Goal: Navigation & Orientation: Find specific page/section

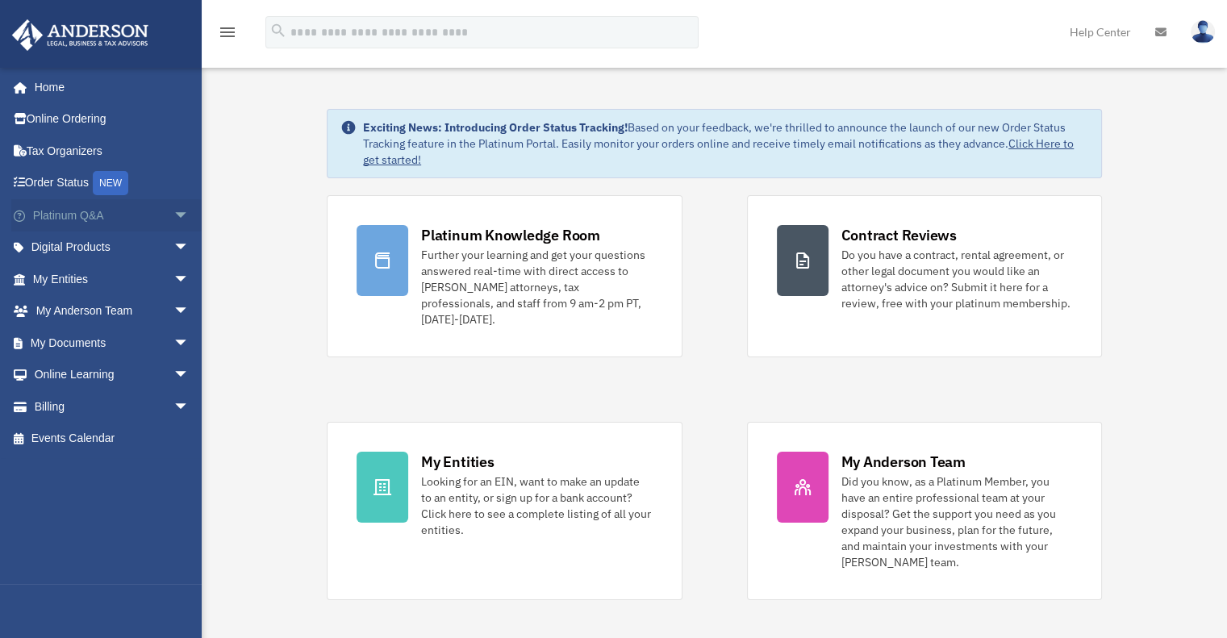
click at [173, 203] on span "arrow_drop_down" at bounding box center [189, 215] width 32 height 33
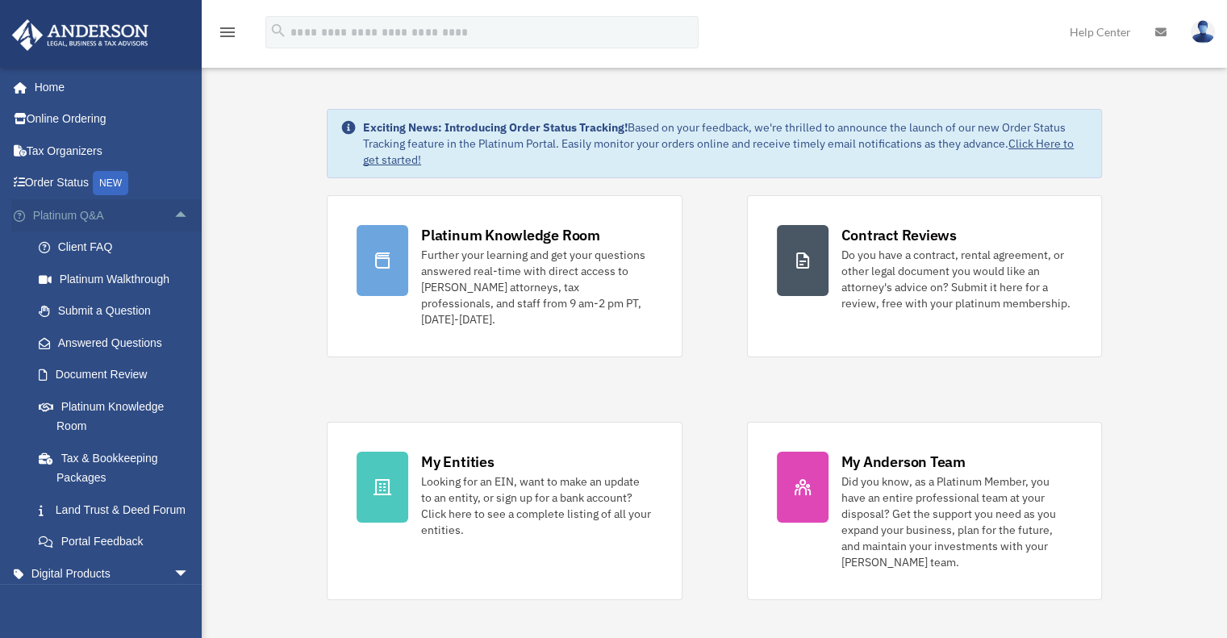
click at [173, 203] on span "arrow_drop_up" at bounding box center [189, 215] width 32 height 33
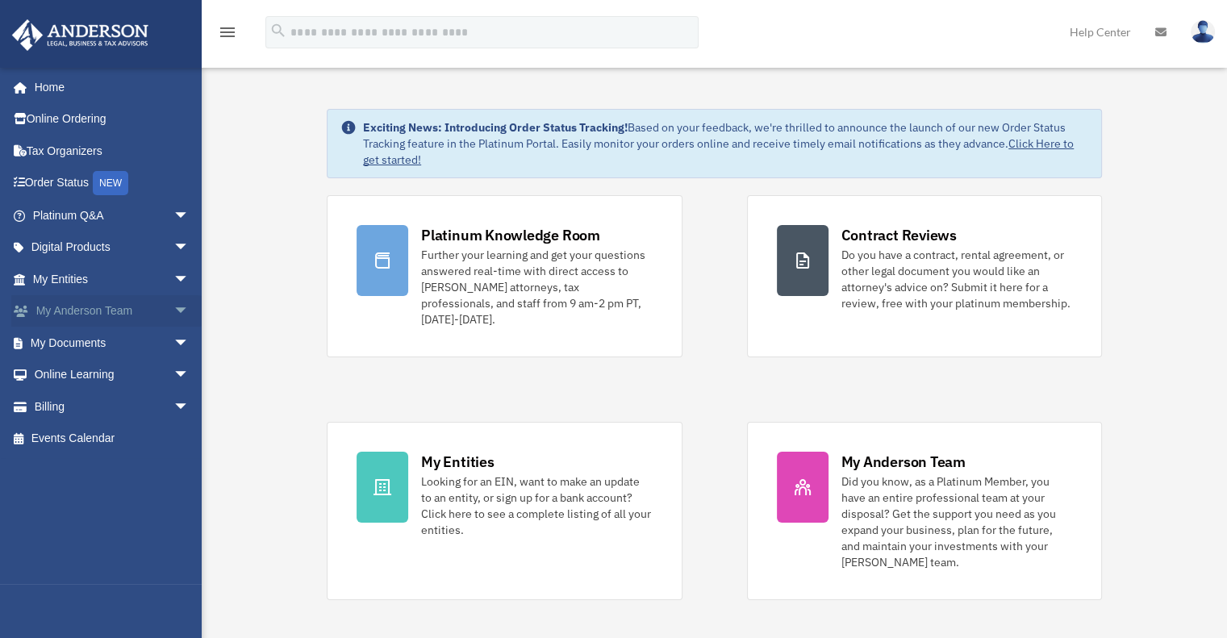
click at [173, 305] on span "arrow_drop_down" at bounding box center [189, 311] width 32 height 33
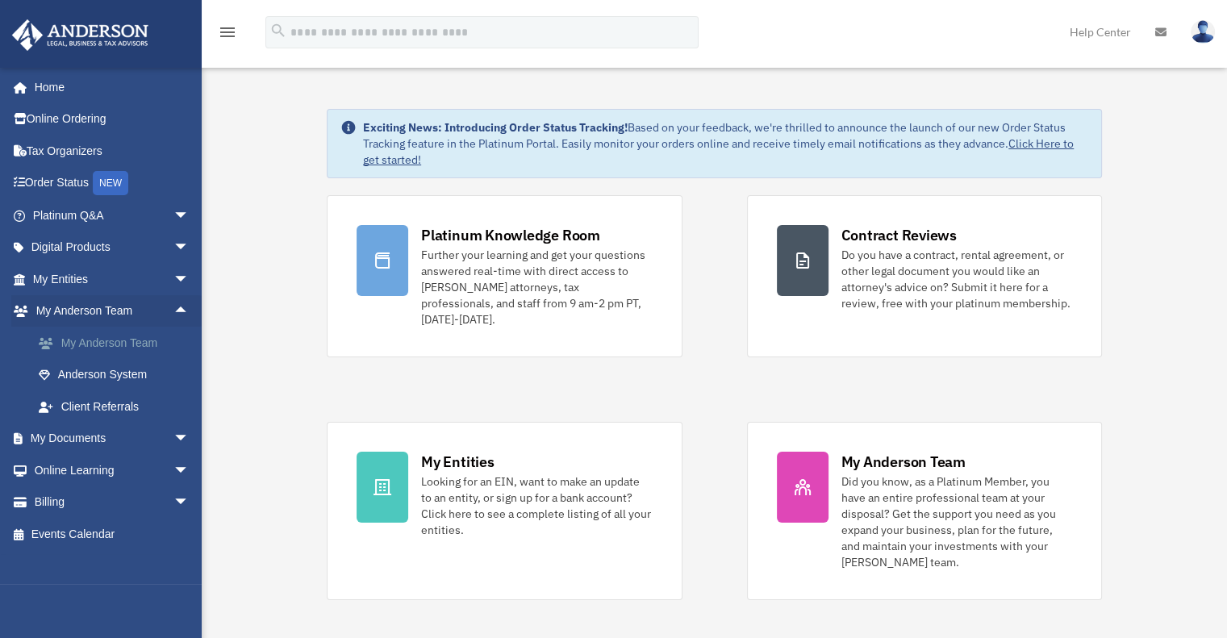
click at [150, 343] on link "My Anderson Team" at bounding box center [118, 343] width 191 height 32
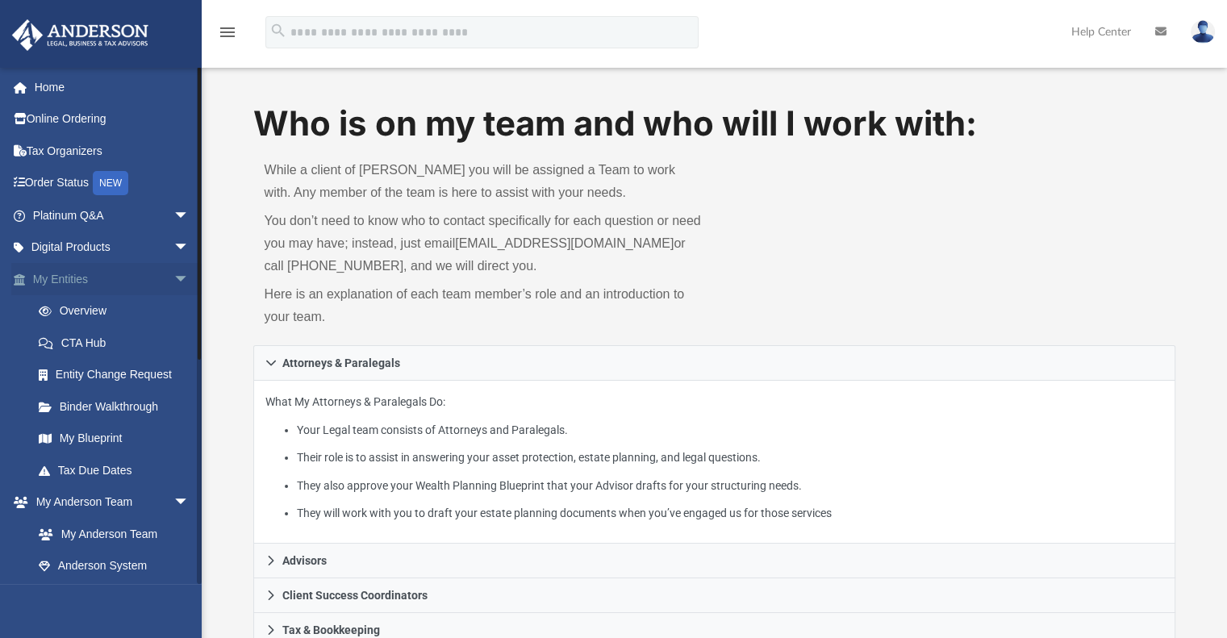
click at [85, 280] on link "My Entities arrow_drop_down" at bounding box center [112, 279] width 203 height 32
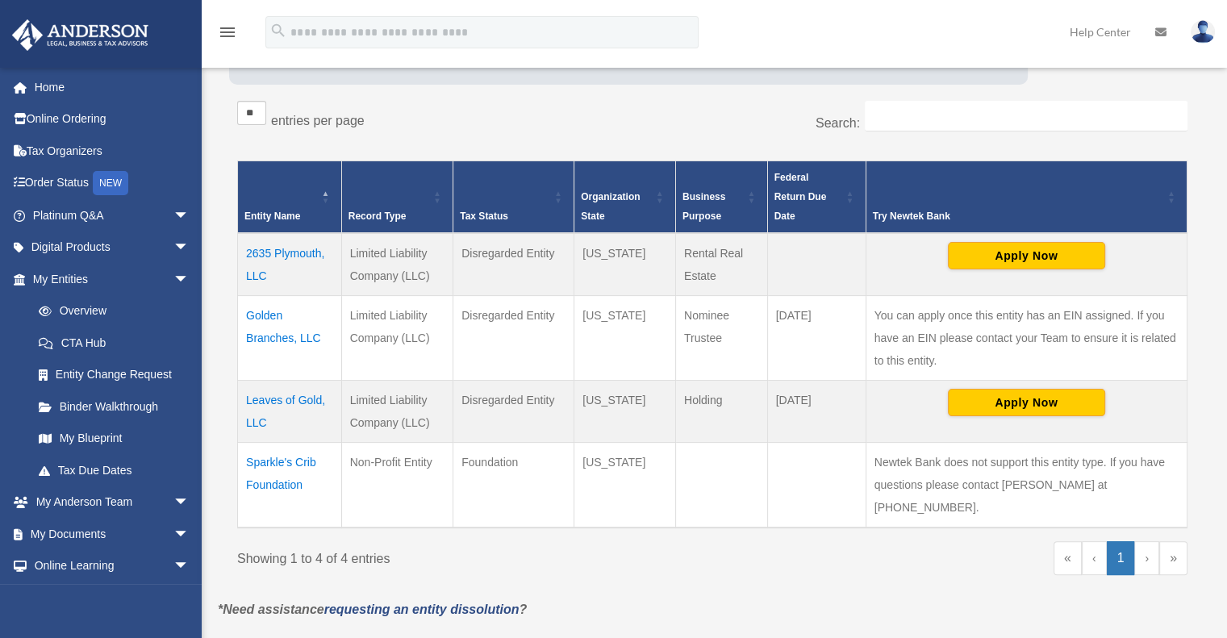
scroll to position [351, 0]
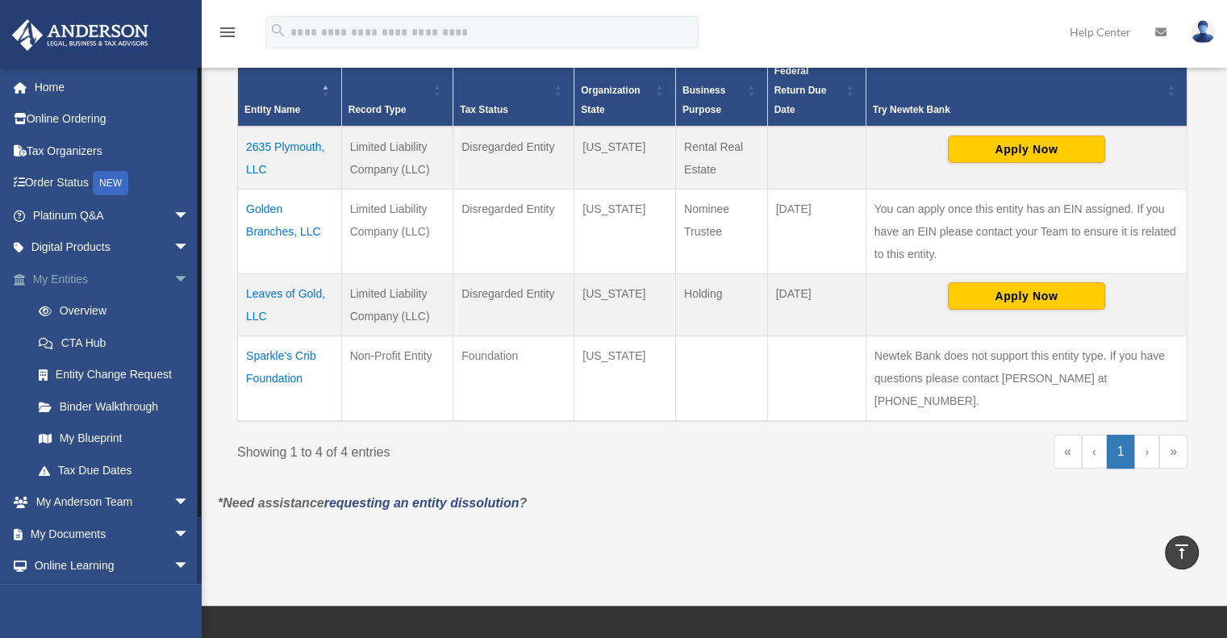
click at [173, 280] on span "arrow_drop_down" at bounding box center [189, 279] width 32 height 33
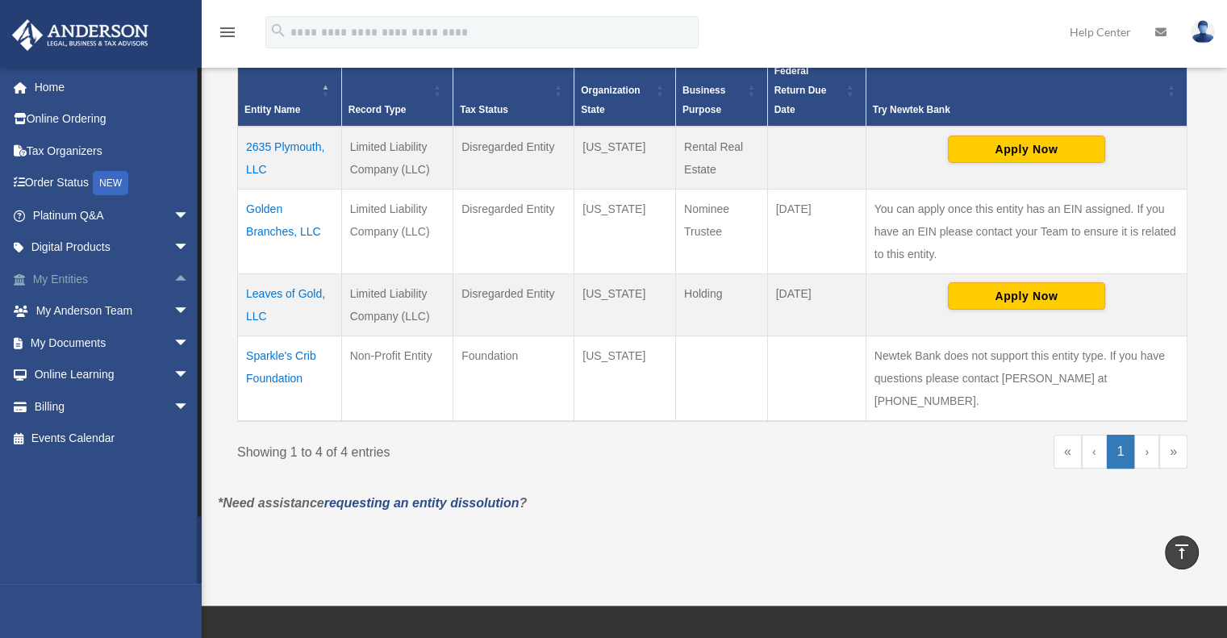
click at [173, 279] on span "arrow_drop_up" at bounding box center [189, 279] width 32 height 33
